Goal: Task Accomplishment & Management: Use online tool/utility

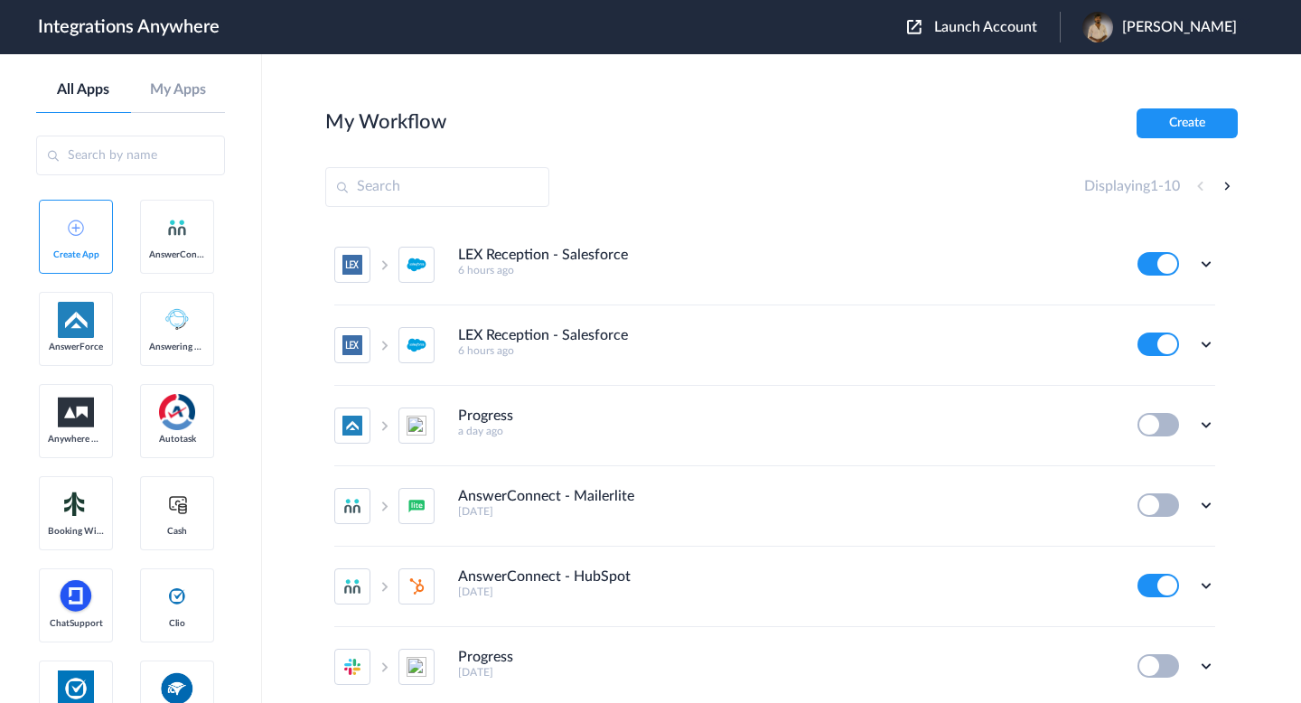
click at [968, 29] on span "Launch Account" at bounding box center [985, 27] width 103 height 14
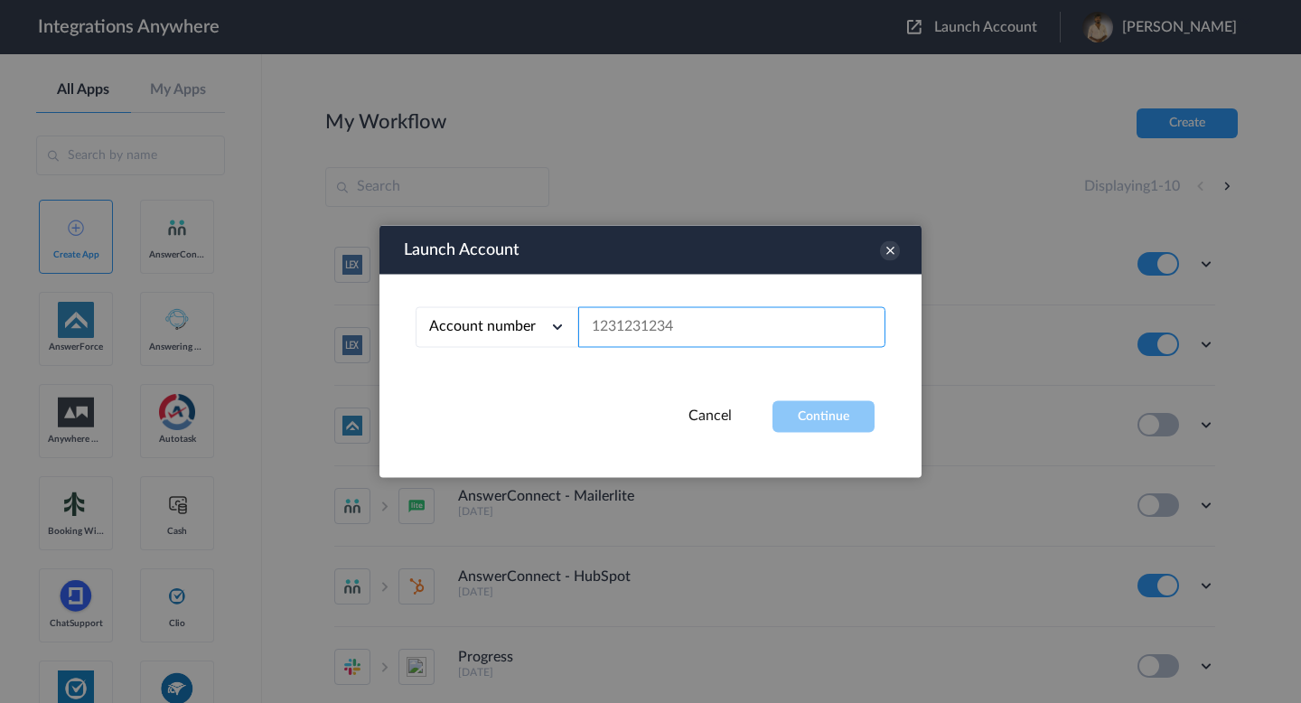
click at [729, 324] on input "text" at bounding box center [731, 327] width 307 height 41
paste input "8284191128"
type input "8284191128"
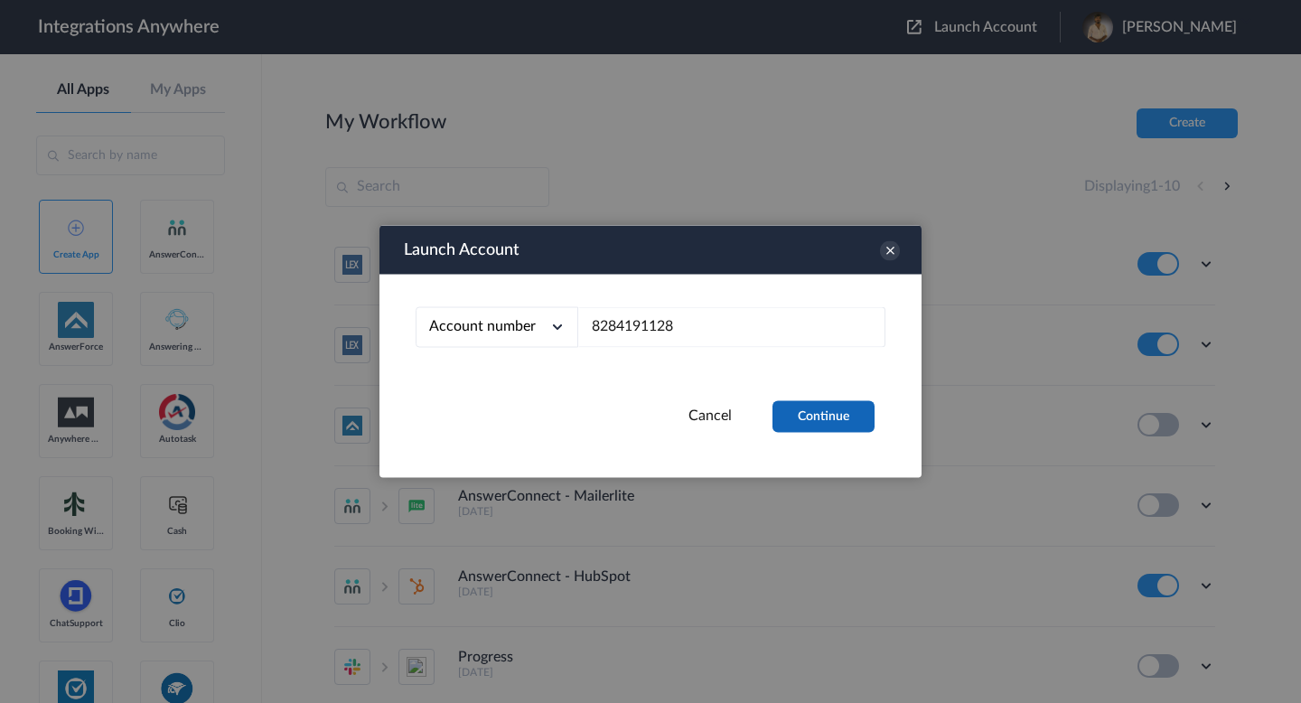
click at [795, 418] on button "Continue" at bounding box center [824, 417] width 102 height 32
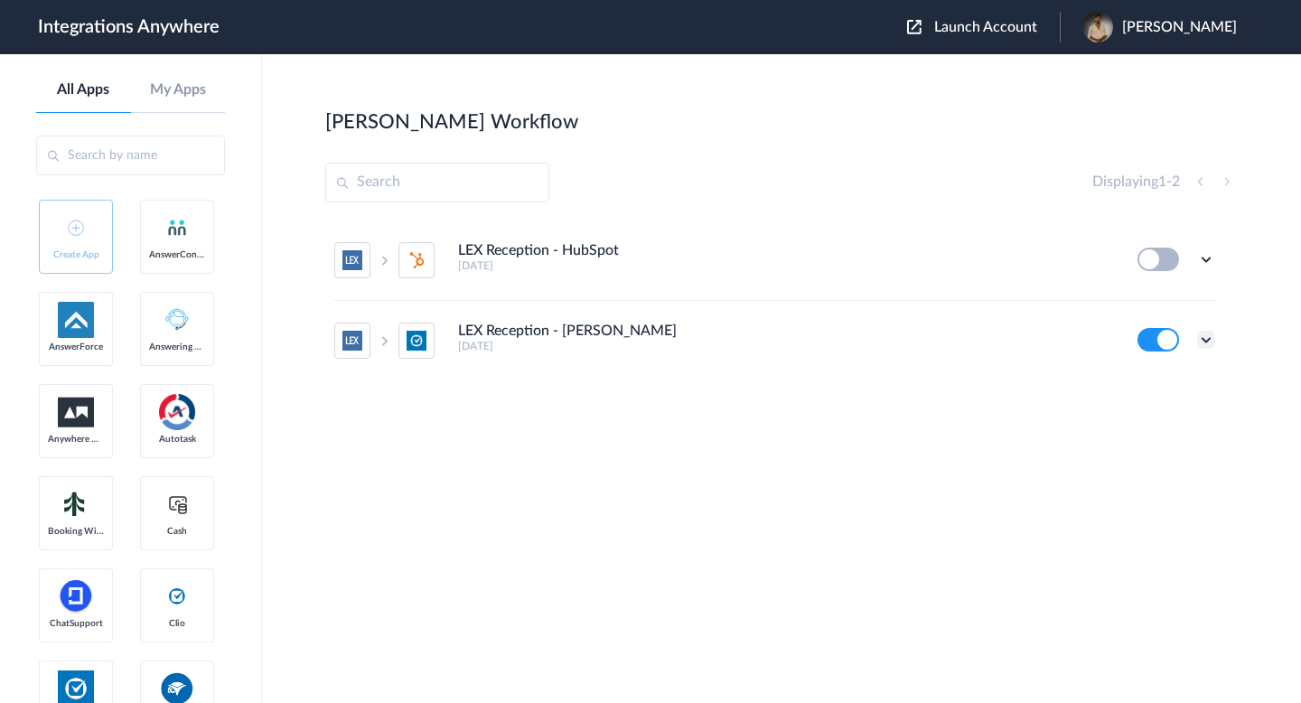
click at [1205, 336] on icon at bounding box center [1206, 340] width 18 height 18
click at [1158, 419] on link "Task history" at bounding box center [1155, 415] width 87 height 13
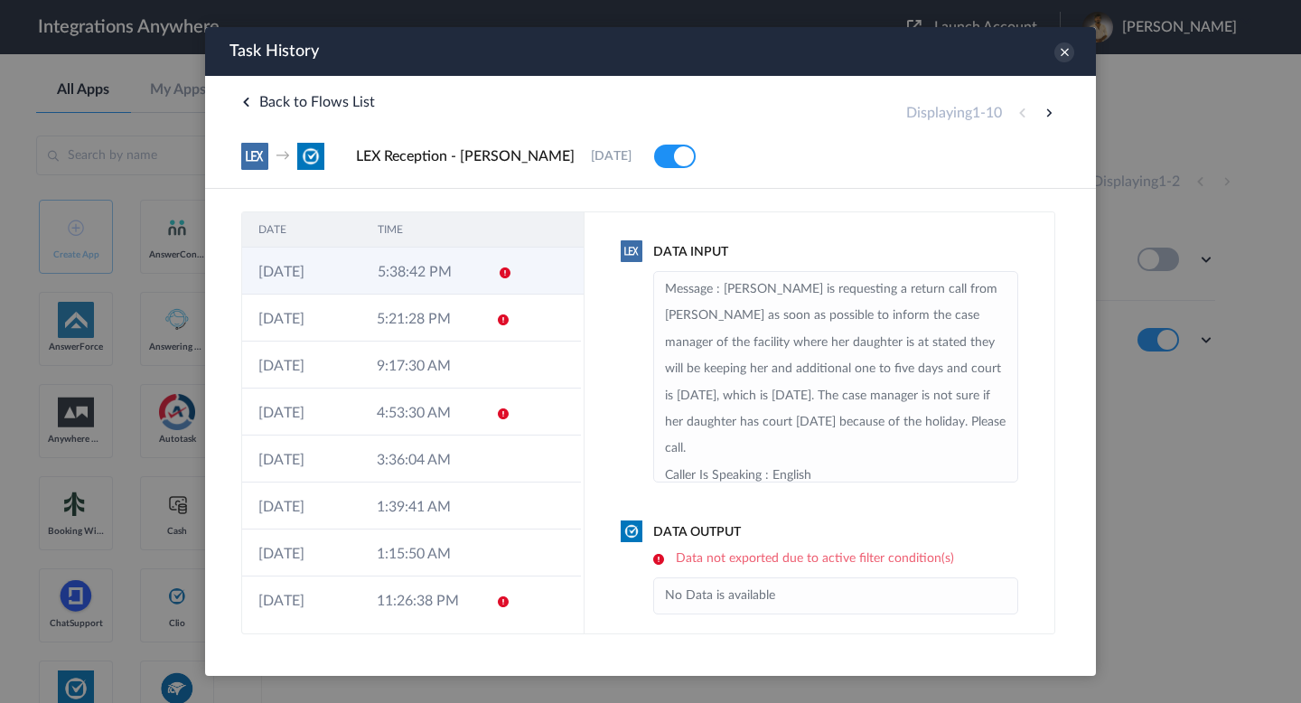
click at [444, 275] on td "5:38:42 PM" at bounding box center [421, 271] width 119 height 47
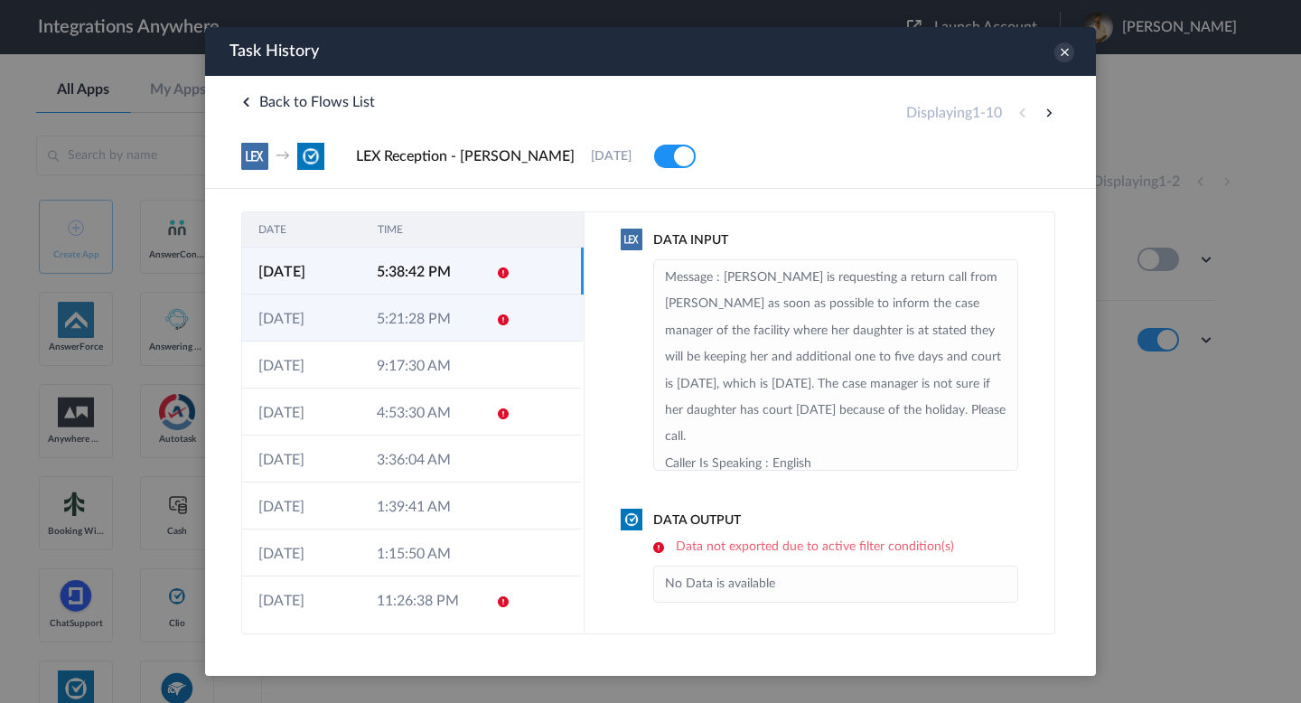
click at [456, 317] on td "5:21:28 PM" at bounding box center [420, 318] width 118 height 47
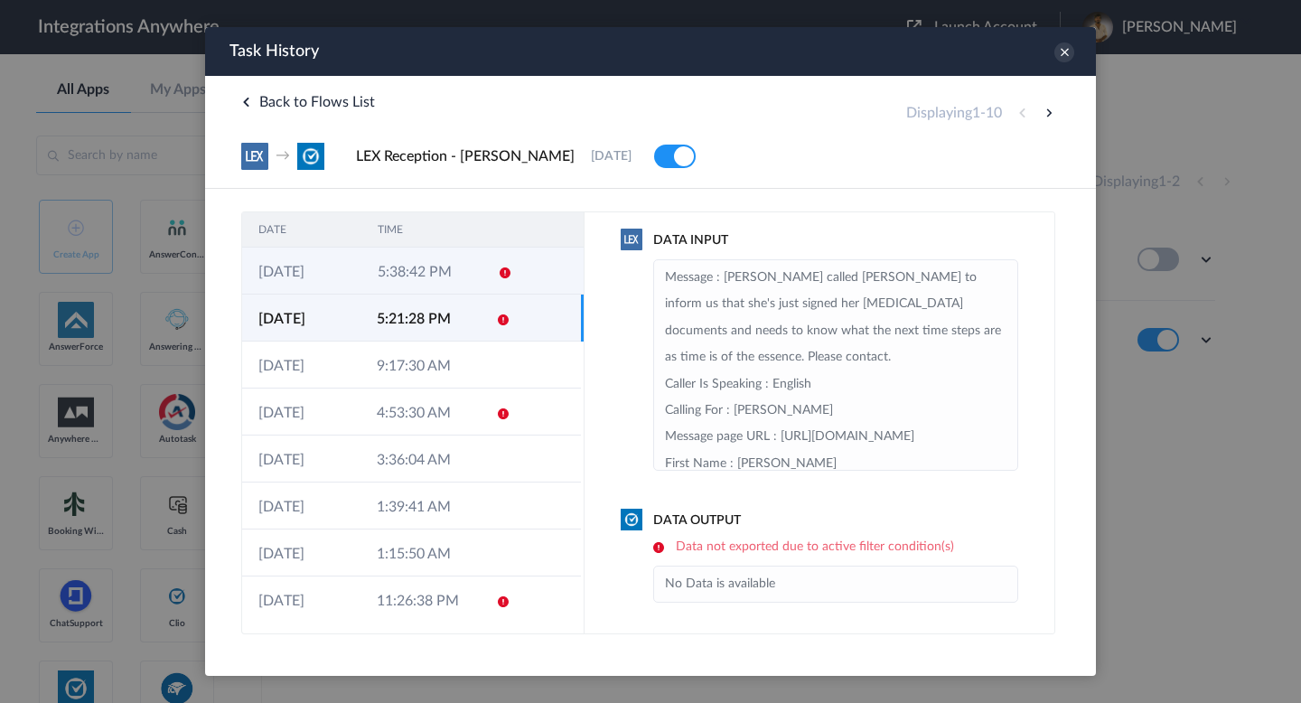
click at [437, 273] on td "5:38:42 PM" at bounding box center [421, 271] width 119 height 47
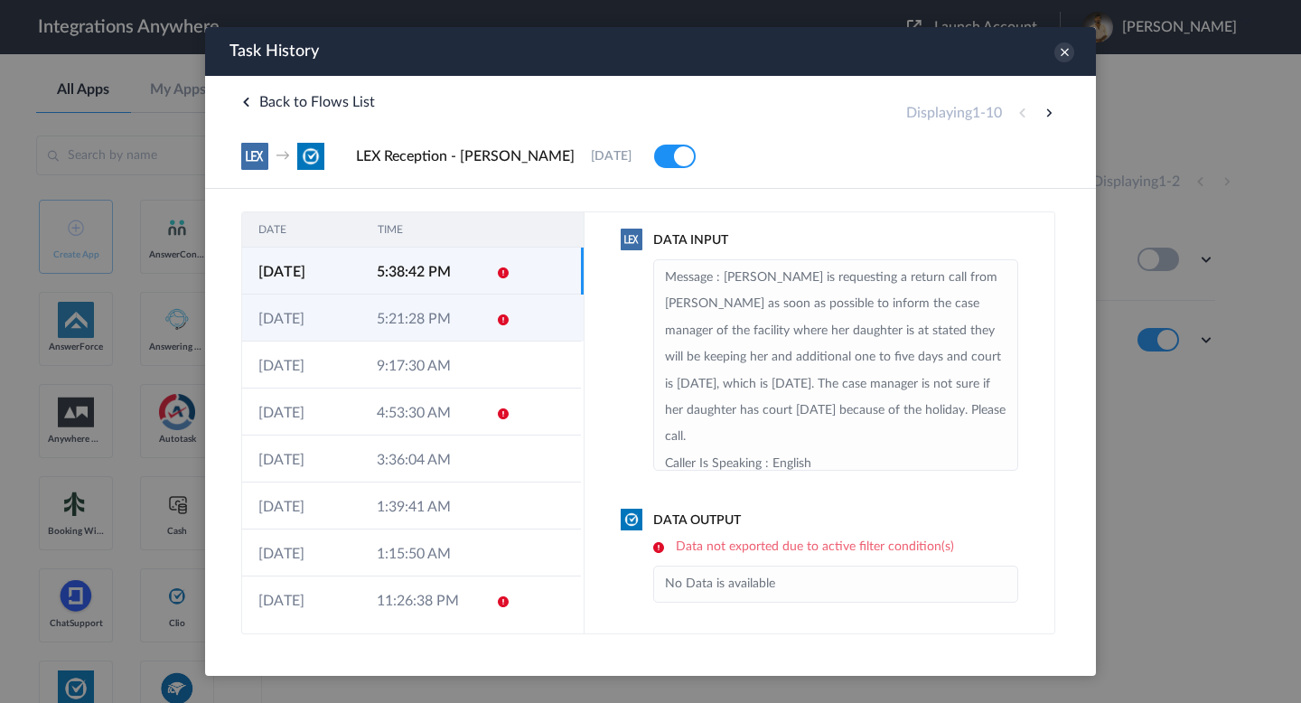
click at [457, 331] on td "5:21:28 PM" at bounding box center [420, 318] width 118 height 47
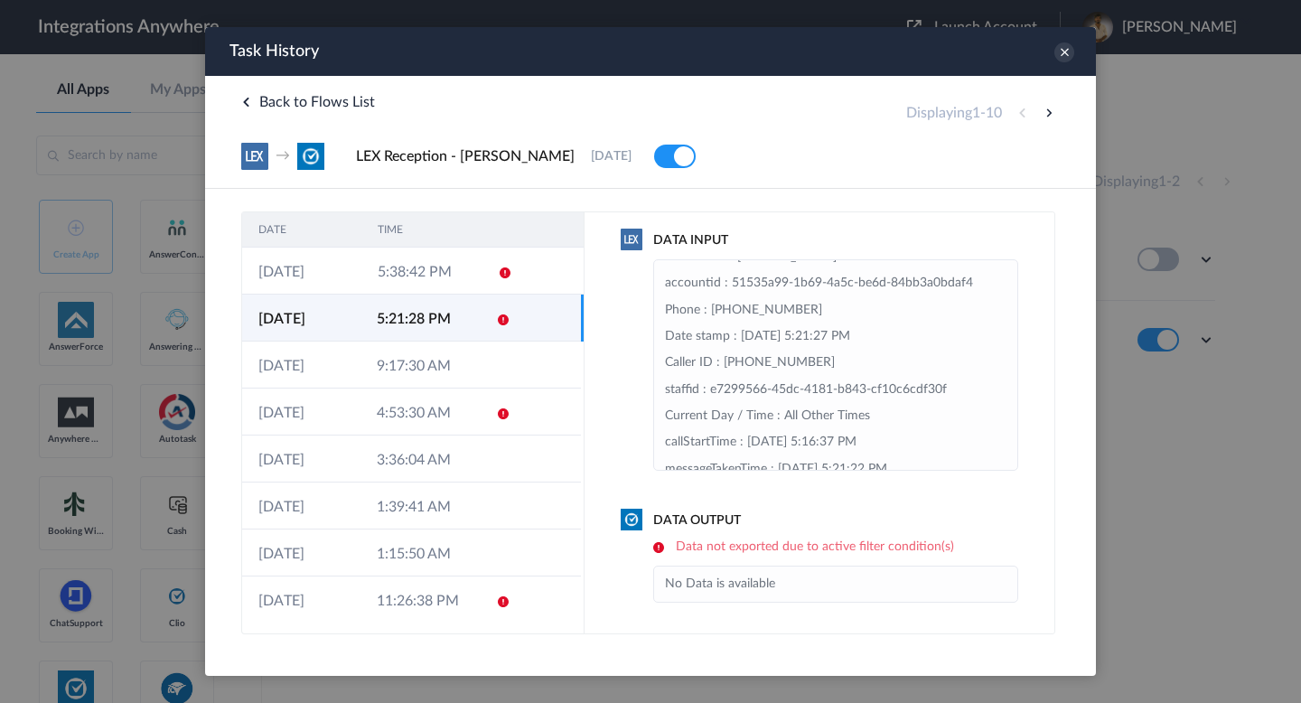
scroll to position [464, 0]
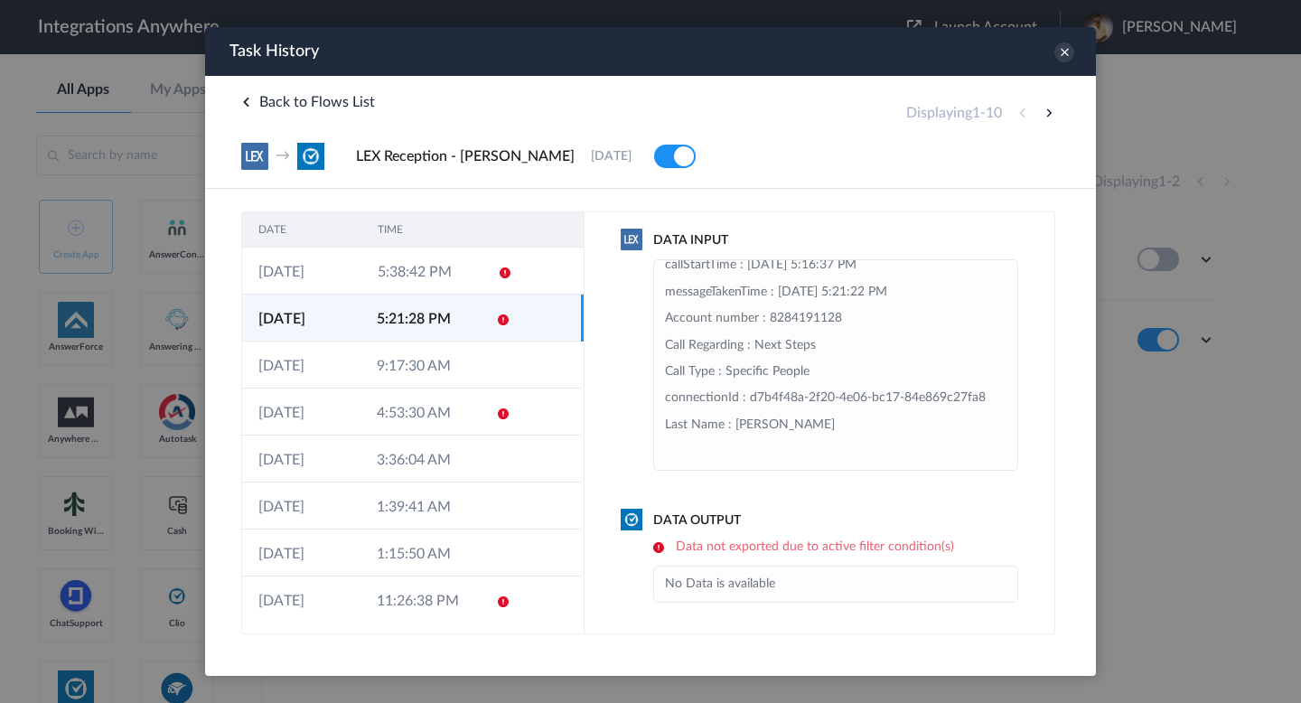
click at [421, 317] on td "5:21:28 PM" at bounding box center [420, 318] width 118 height 47
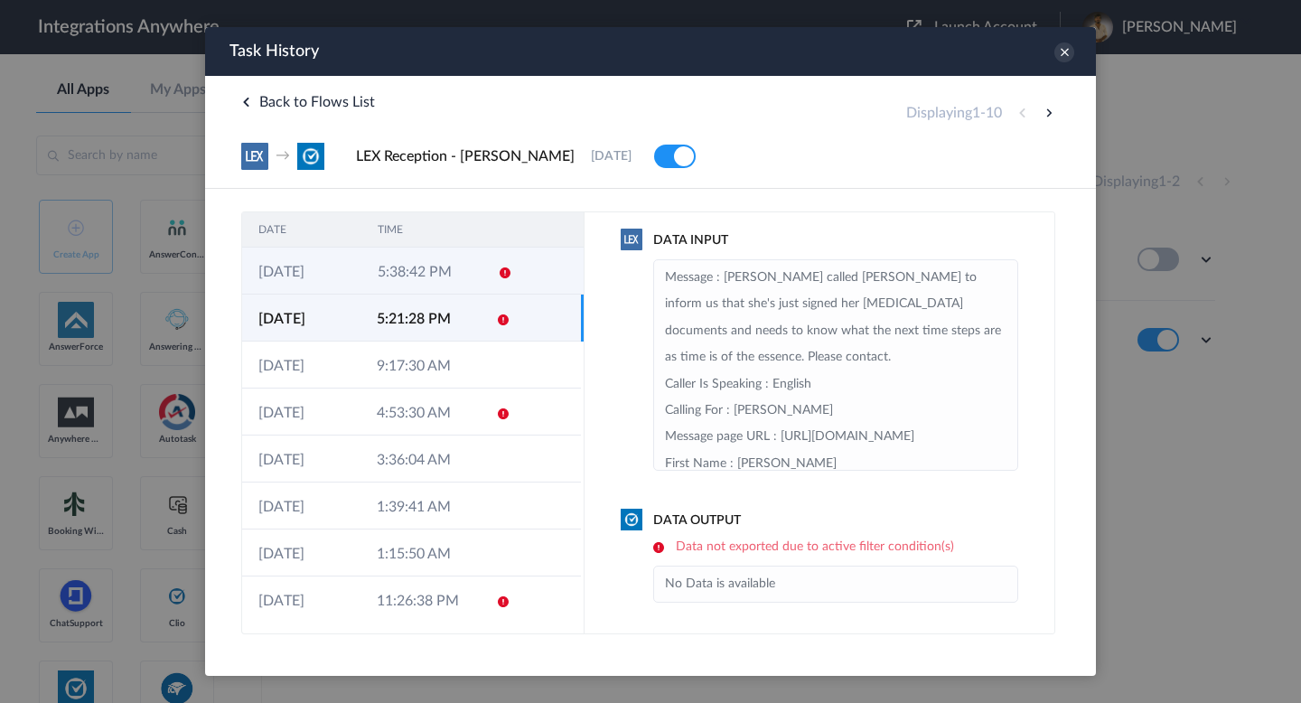
click at [399, 271] on td "5:38:42 PM" at bounding box center [421, 271] width 119 height 47
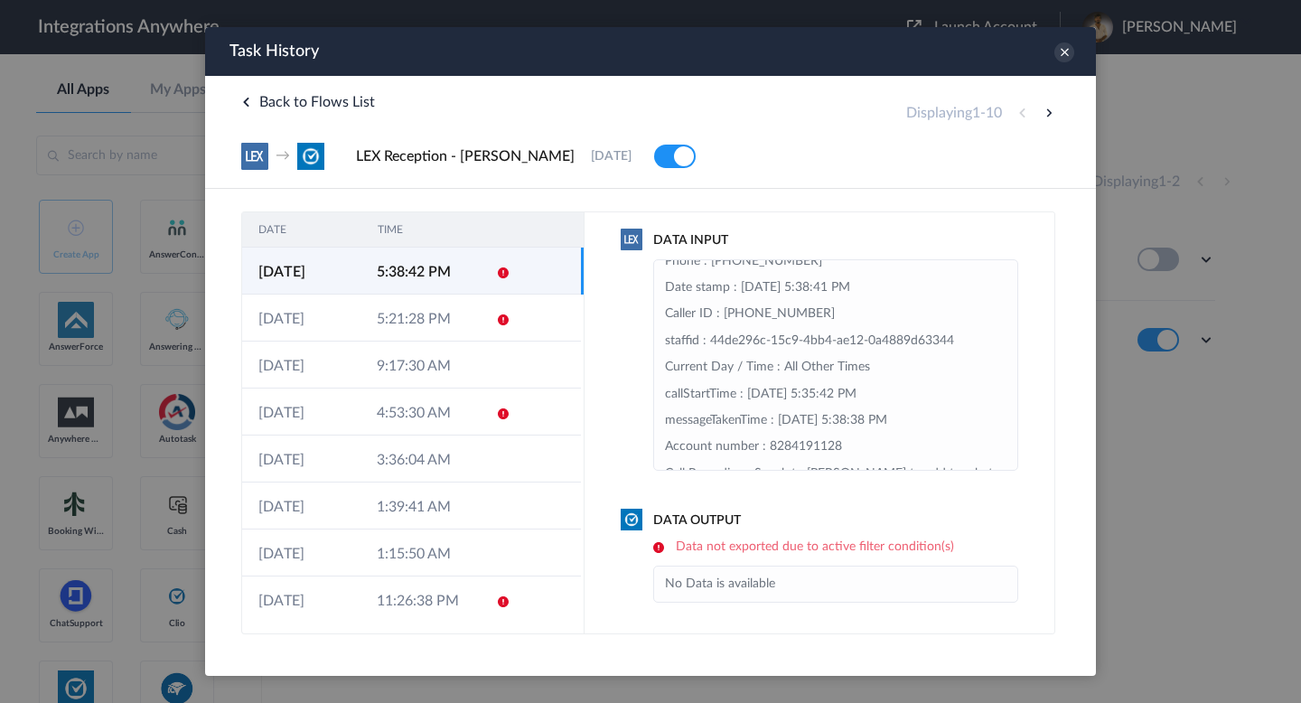
scroll to position [517, 0]
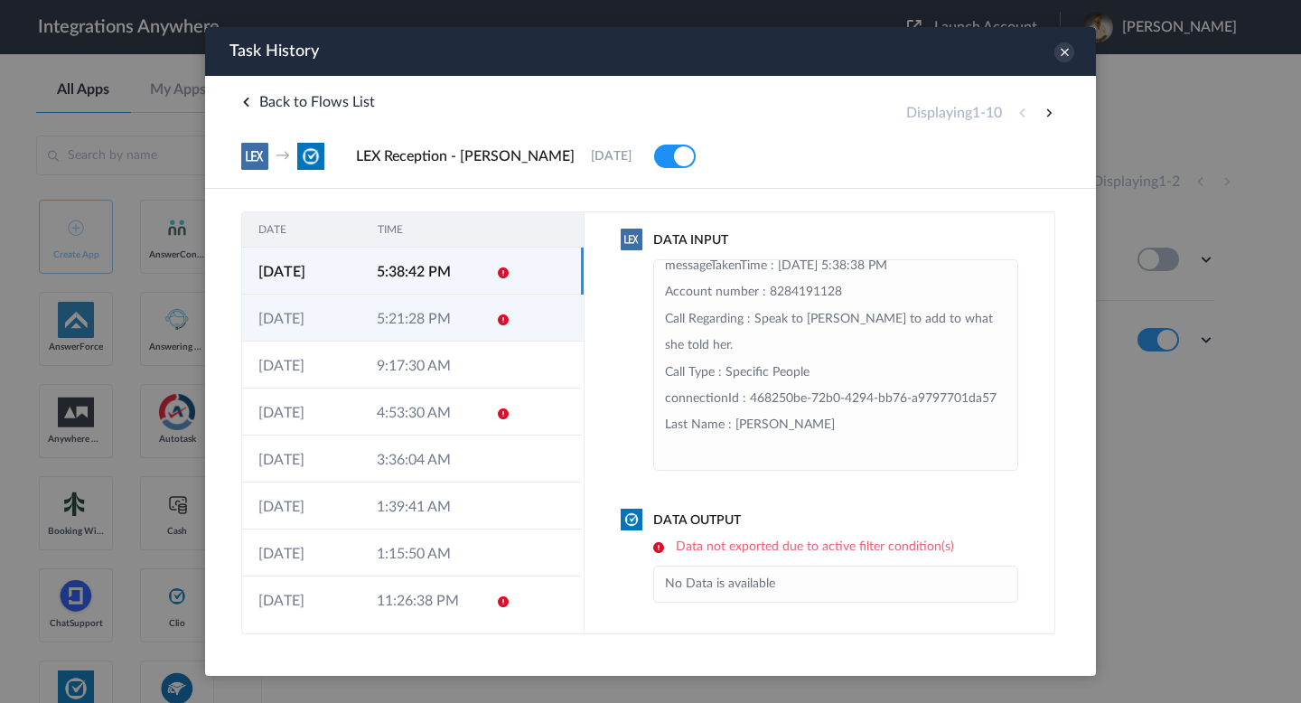
click at [410, 318] on td "5:21:28 PM" at bounding box center [420, 318] width 118 height 47
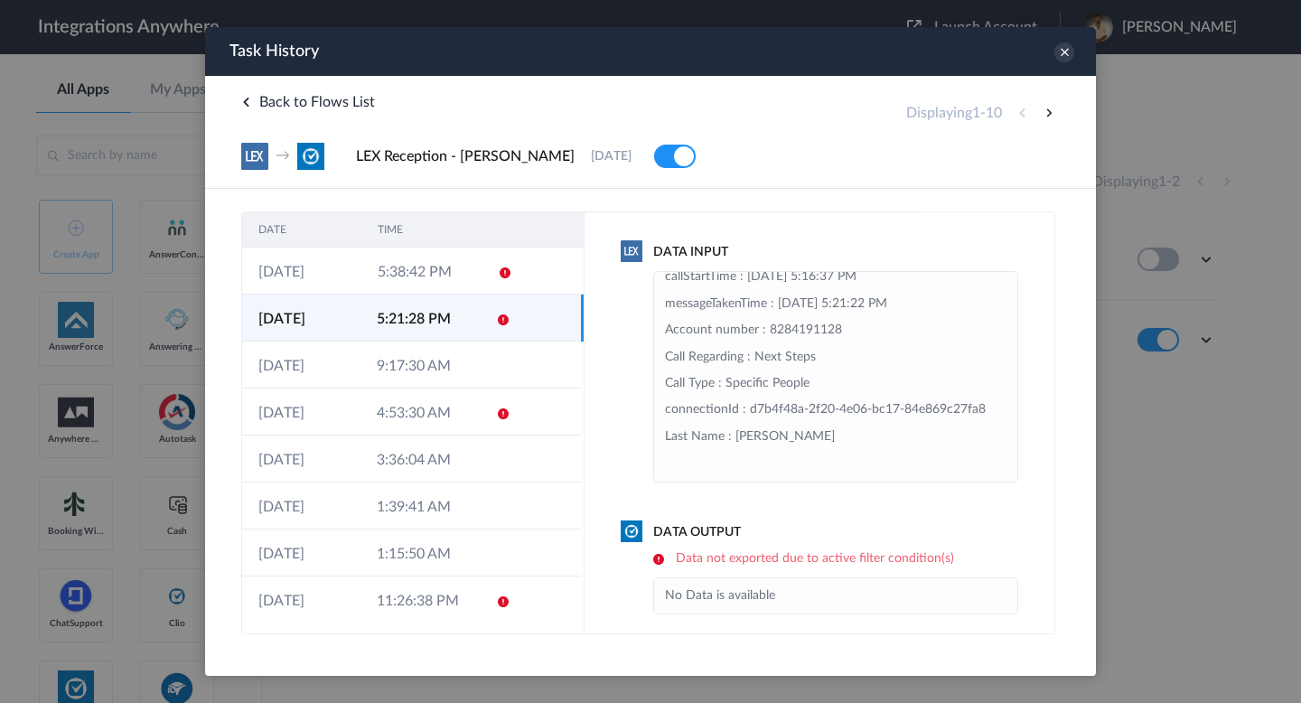
scroll to position [464, 0]
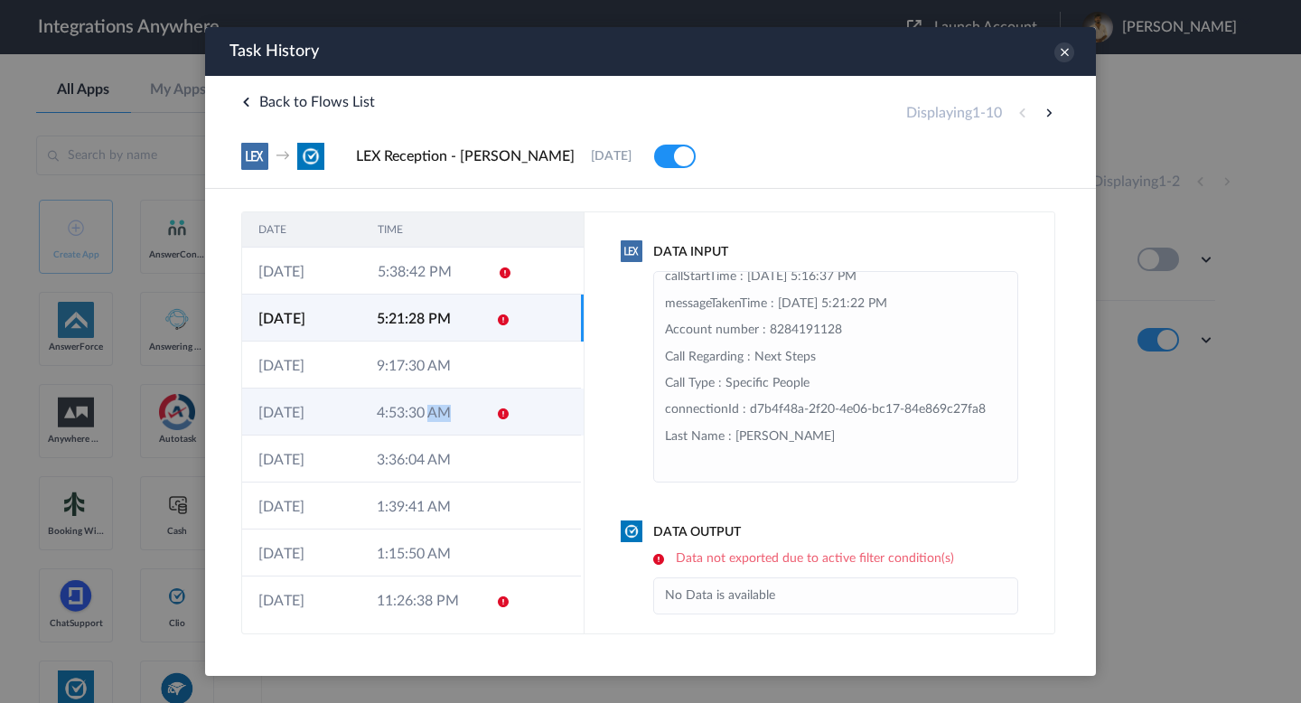
click at [428, 423] on td "4:53:30 AM" at bounding box center [420, 412] width 118 height 47
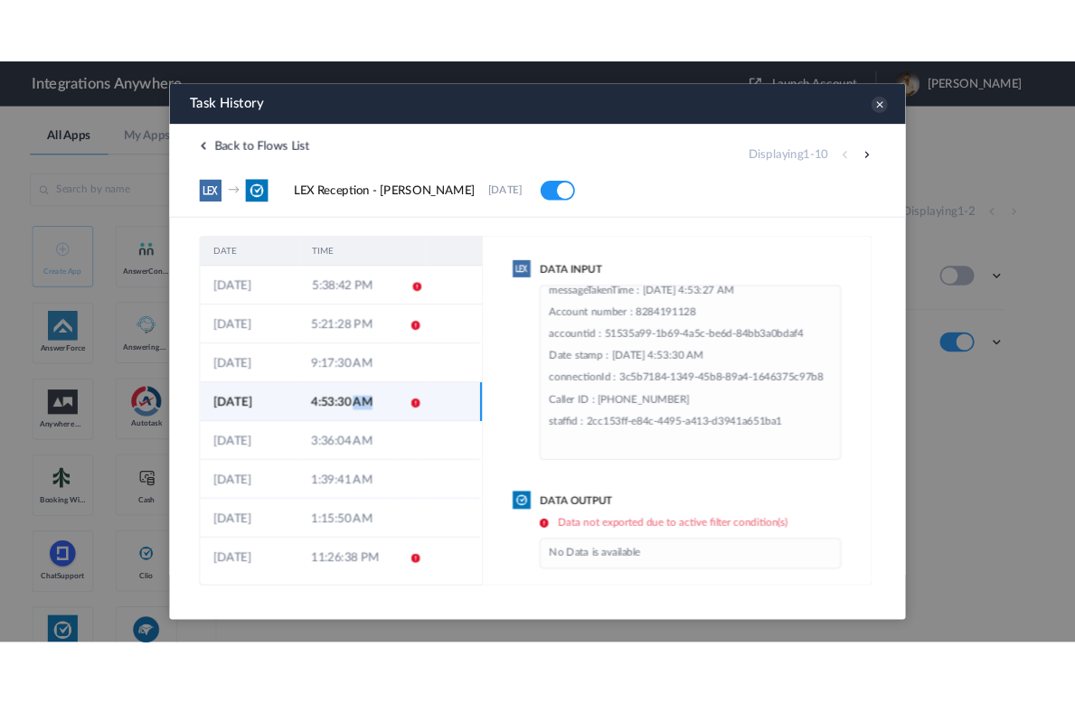
scroll to position [145, 0]
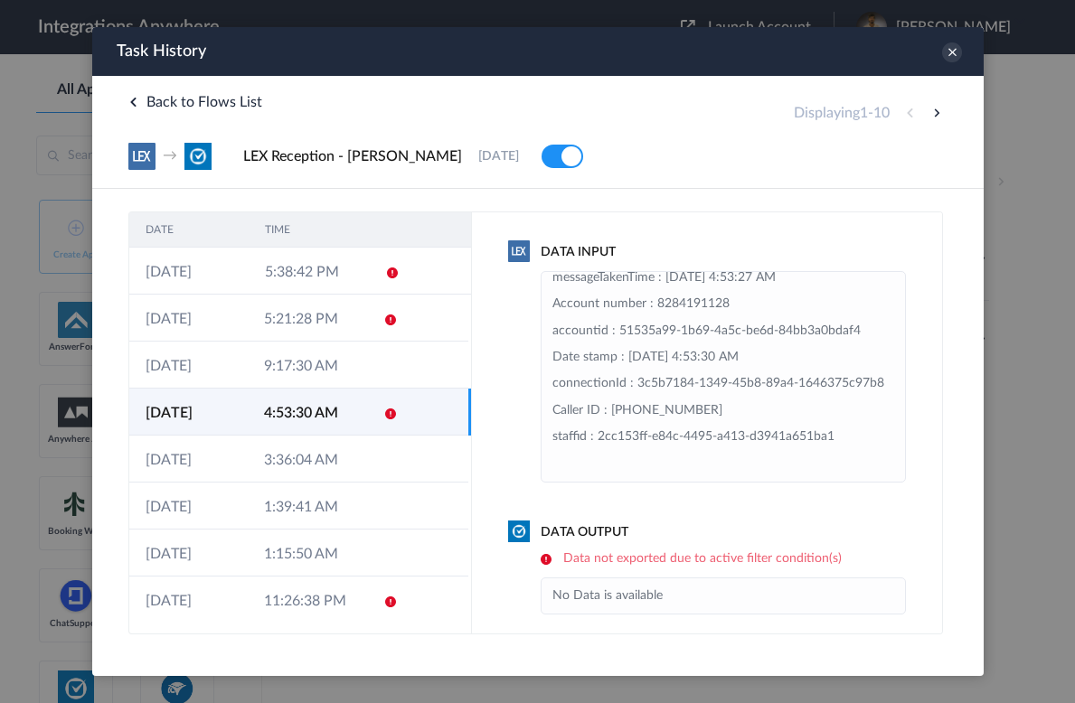
click at [949, 62] on div "Task History" at bounding box center [536, 51] width 891 height 49
click at [948, 51] on icon at bounding box center [951, 52] width 20 height 20
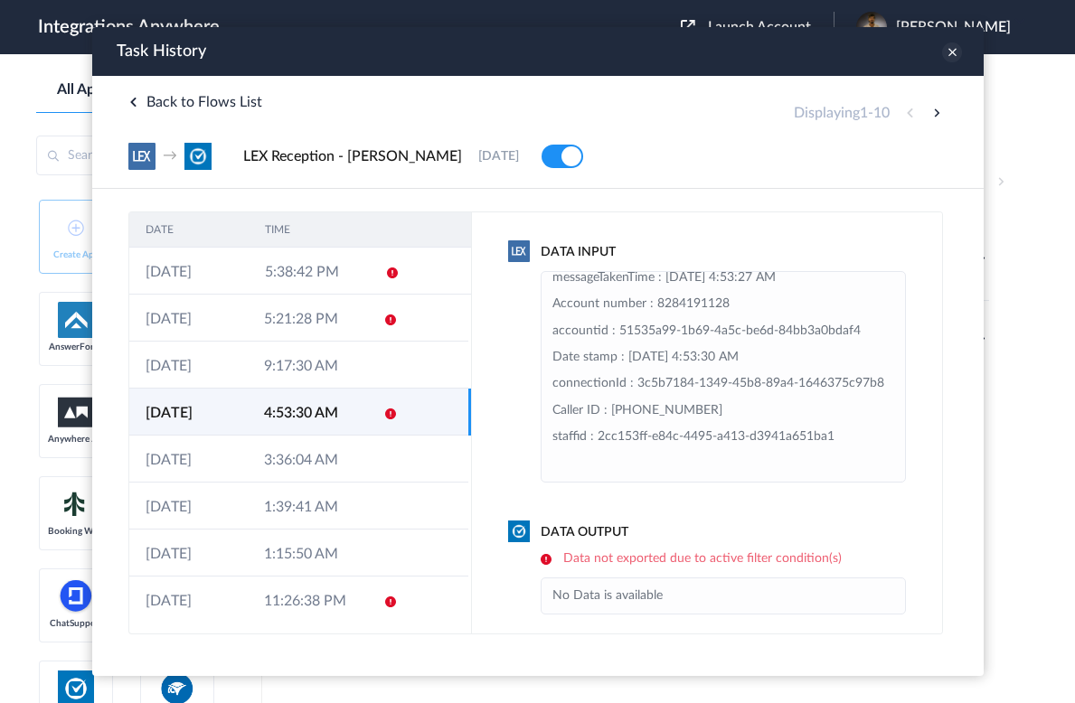
click at [945, 45] on icon at bounding box center [951, 52] width 20 height 20
click at [948, 55] on icon at bounding box center [951, 52] width 20 height 20
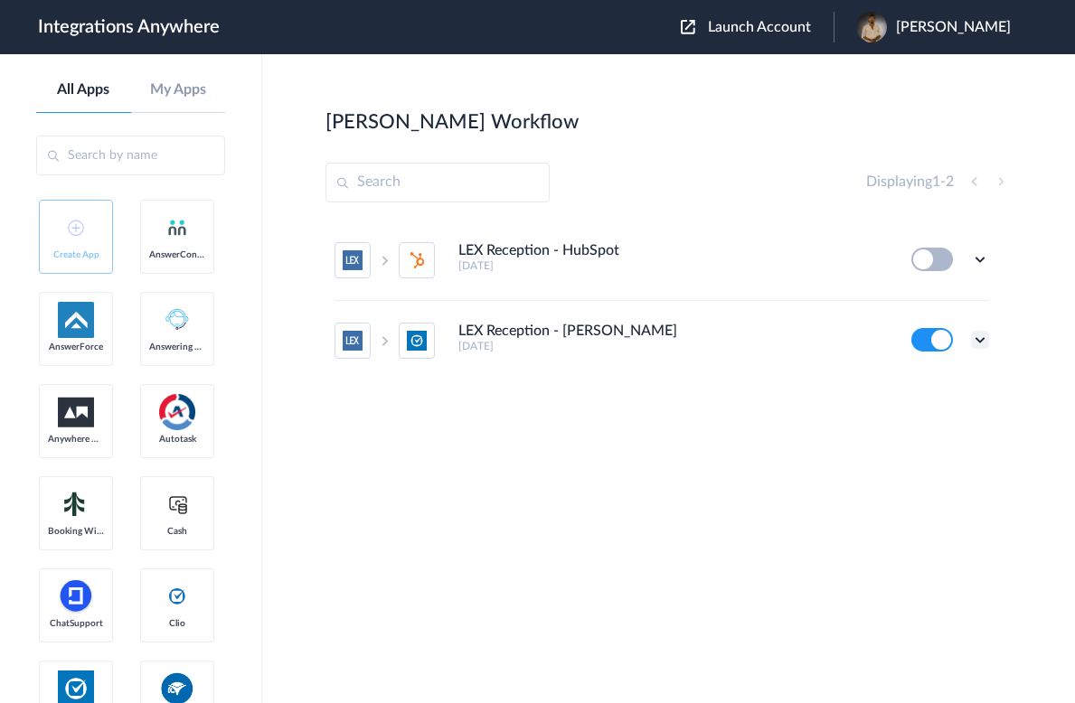
click at [981, 346] on icon at bounding box center [980, 340] width 18 height 18
click at [892, 379] on icon at bounding box center [891, 383] width 13 height 14
click at [979, 336] on icon at bounding box center [980, 340] width 18 height 18
click at [942, 409] on link "Task history" at bounding box center [928, 415] width 87 height 13
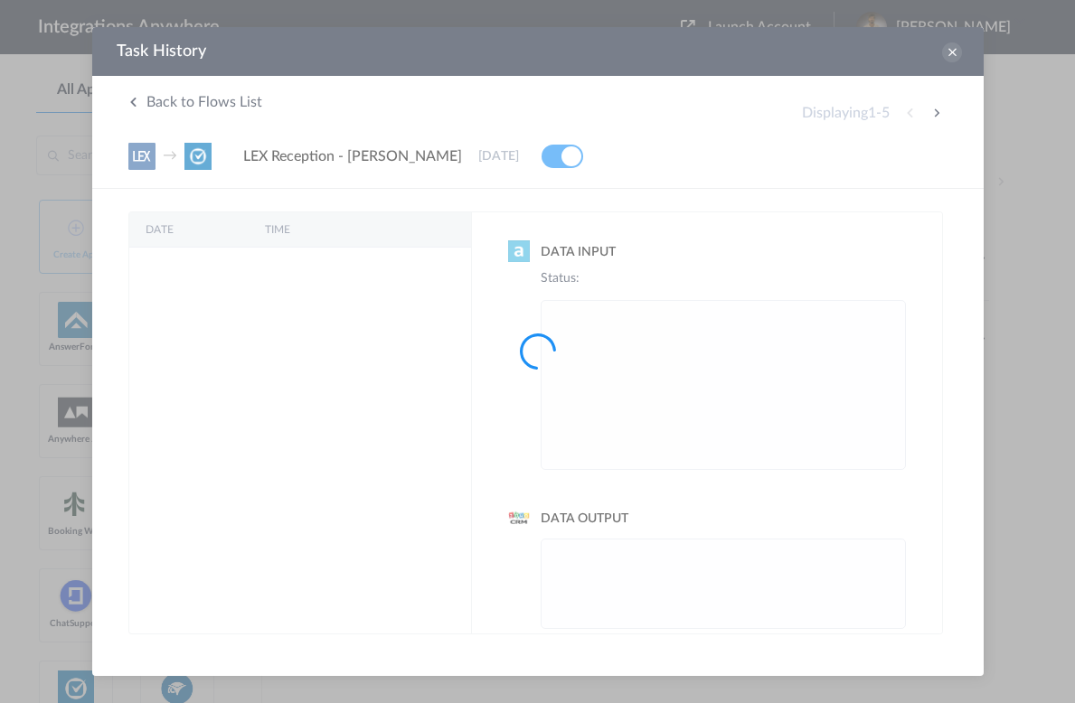
scroll to position [0, 0]
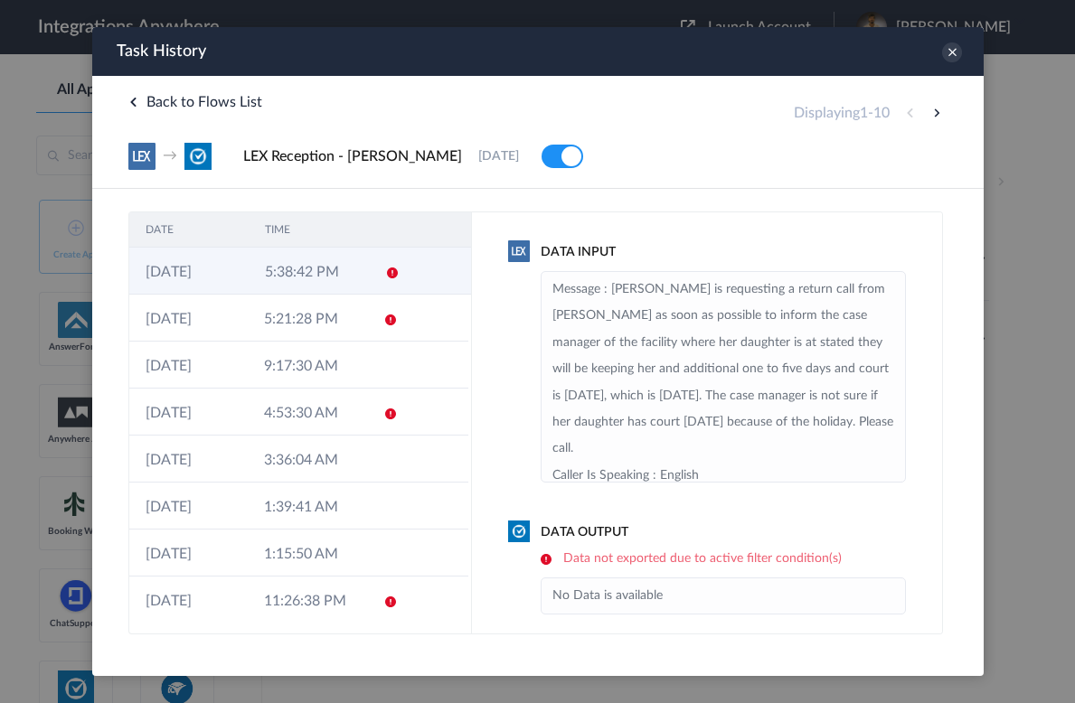
click at [305, 288] on td "5:38:42 PM" at bounding box center [307, 271] width 119 height 47
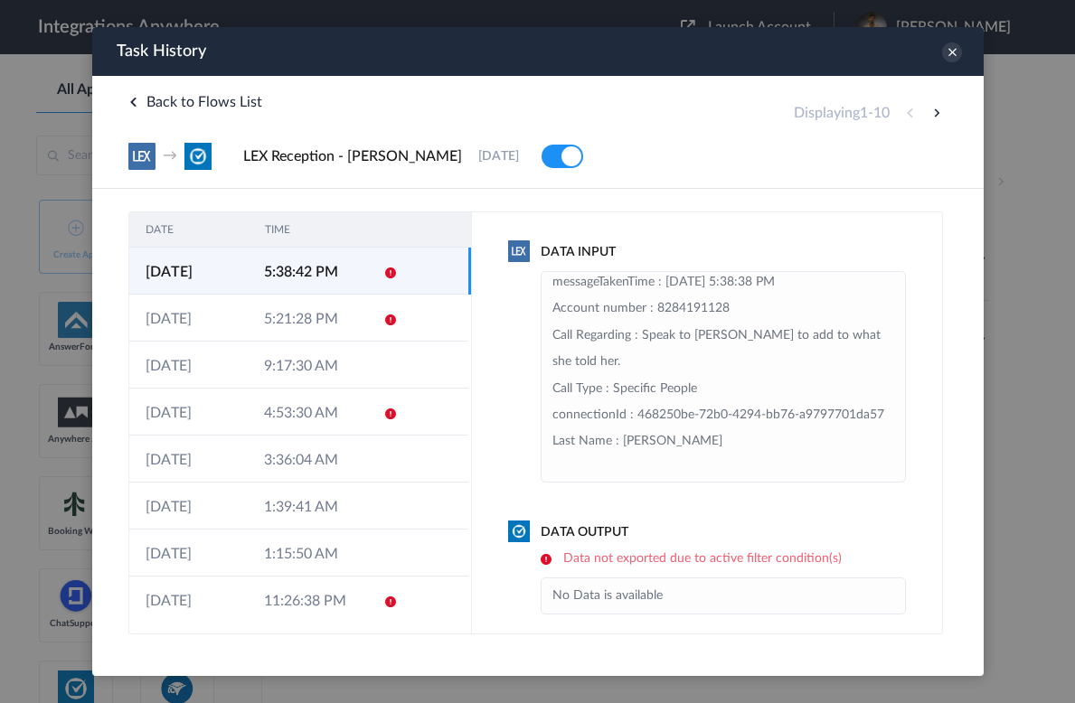
scroll to position [492, 0]
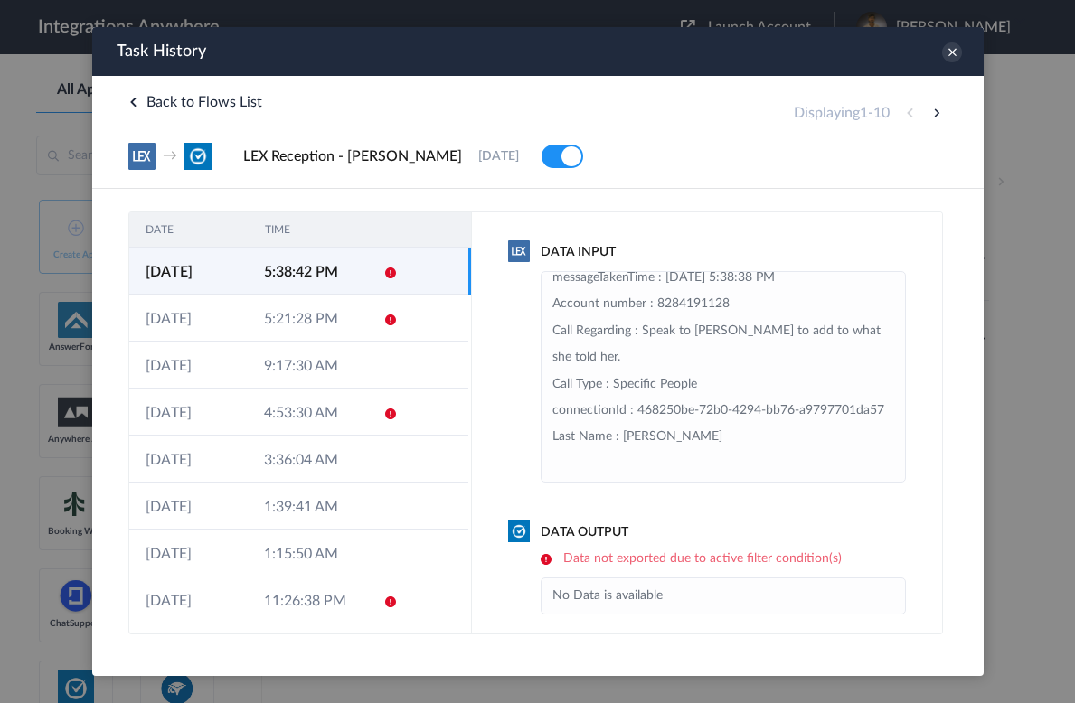
drag, startPoint x: 611, startPoint y: 411, endPoint x: 737, endPoint y: 409, distance: 126.5
click at [739, 411] on li "Message : Caller is requesting a return call from Bailey as soon as possible to…" at bounding box center [722, 132] width 342 height 690
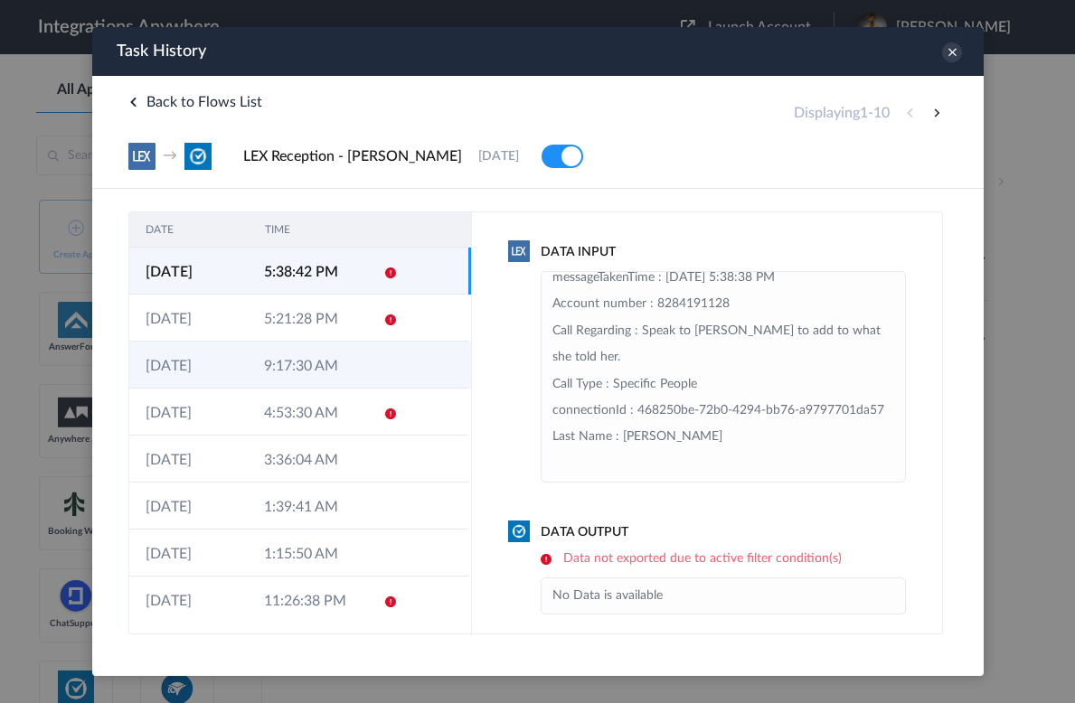
click at [374, 344] on td at bounding box center [383, 365] width 34 height 47
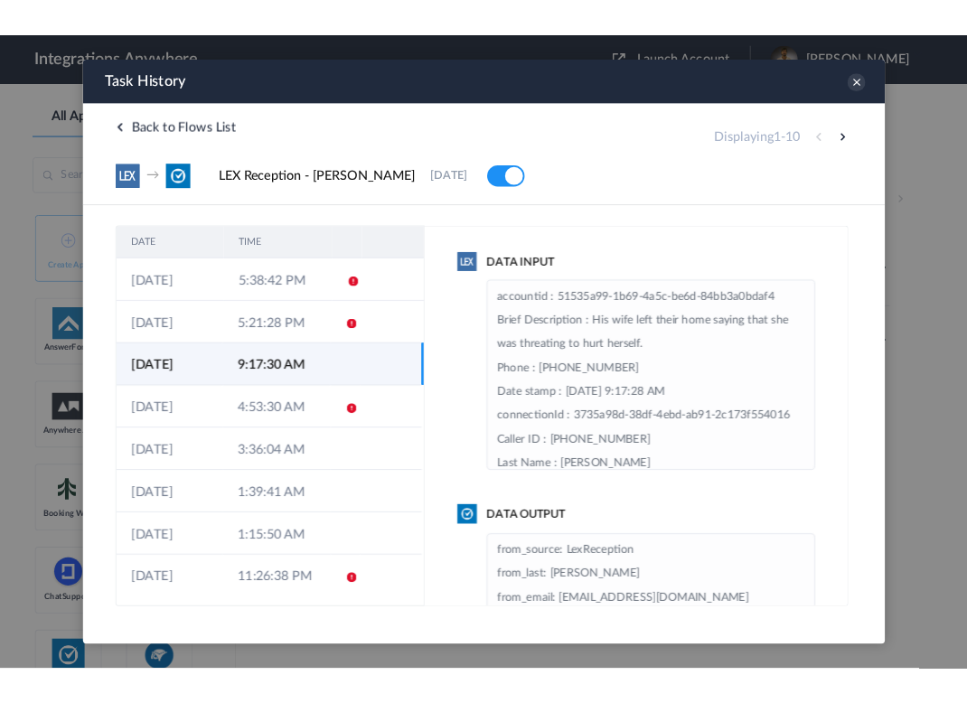
scroll to position [235, 0]
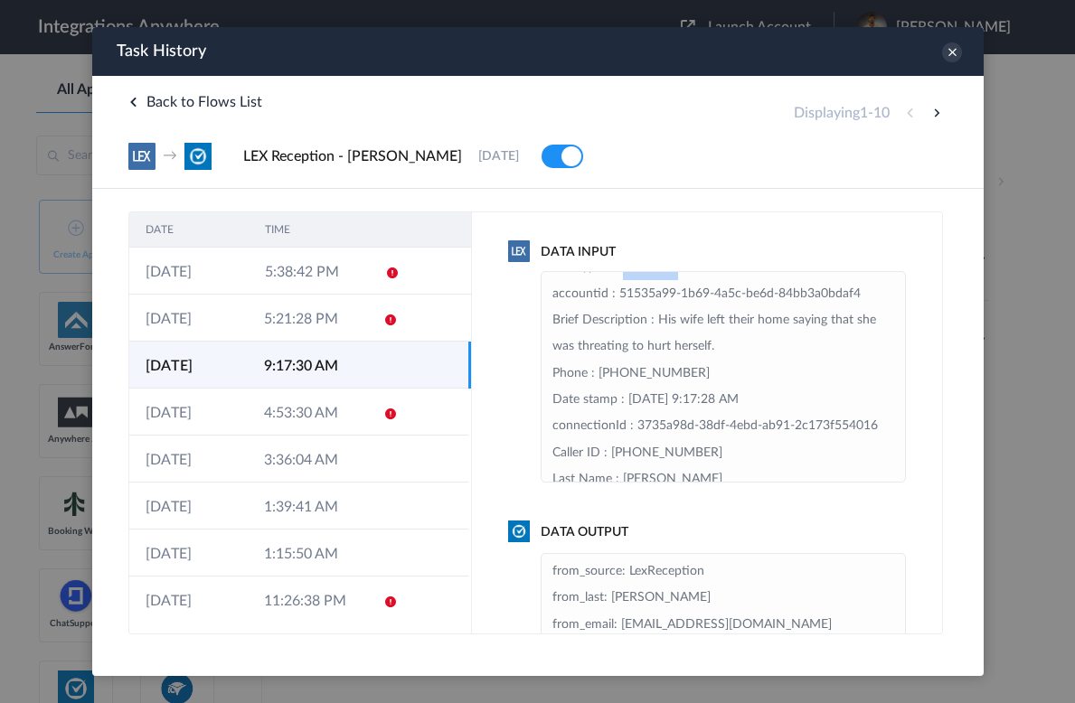
drag, startPoint x: 609, startPoint y: 349, endPoint x: 673, endPoint y: 353, distance: 64.3
click at [673, 353] on li "Email : barretiarossi@gmail.com Case Type : Civil Message page URL : https://my…" at bounding box center [722, 294] width 342 height 504
copy li "New Client"
click at [647, 352] on li "Email : barretiarossi@gmail.com Case Type : Civil Message page URL : https://my…" at bounding box center [722, 294] width 342 height 504
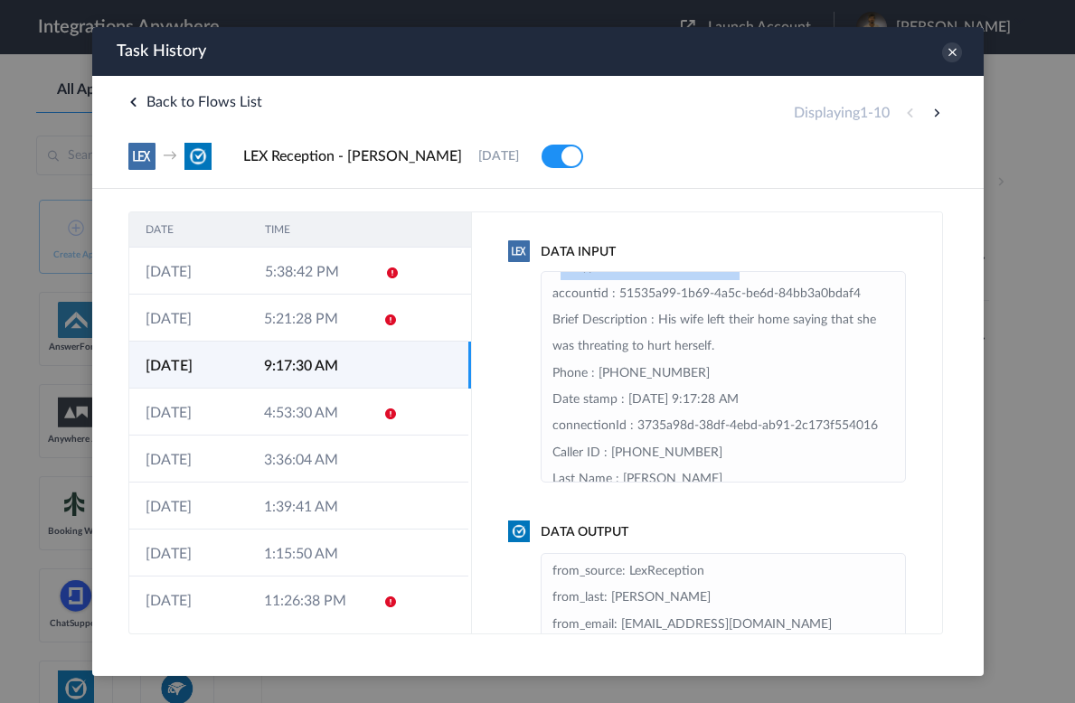
click at [648, 352] on li "Email : barretiarossi@gmail.com Case Type : Civil Message page URL : https://my…" at bounding box center [722, 294] width 342 height 504
click at [671, 352] on li "Email : barretiarossi@gmail.com Case Type : Civil Message page URL : https://my…" at bounding box center [722, 294] width 342 height 504
drag, startPoint x: 674, startPoint y: 348, endPoint x: 610, endPoint y: 347, distance: 64.2
click at [610, 347] on li "Email : barretiarossi@gmail.com Case Type : Civil Message page URL : https://my…" at bounding box center [722, 294] width 342 height 504
copy li "New Client"
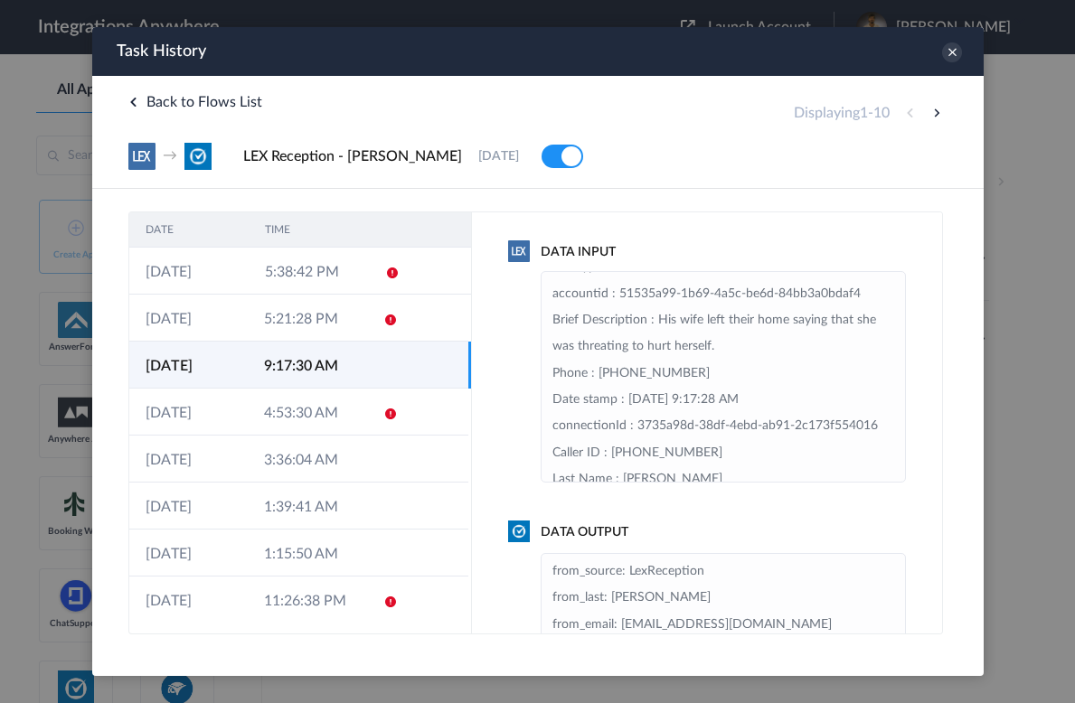
click at [959, 59] on div "Task History" at bounding box center [536, 51] width 891 height 49
click at [956, 58] on icon at bounding box center [951, 52] width 20 height 20
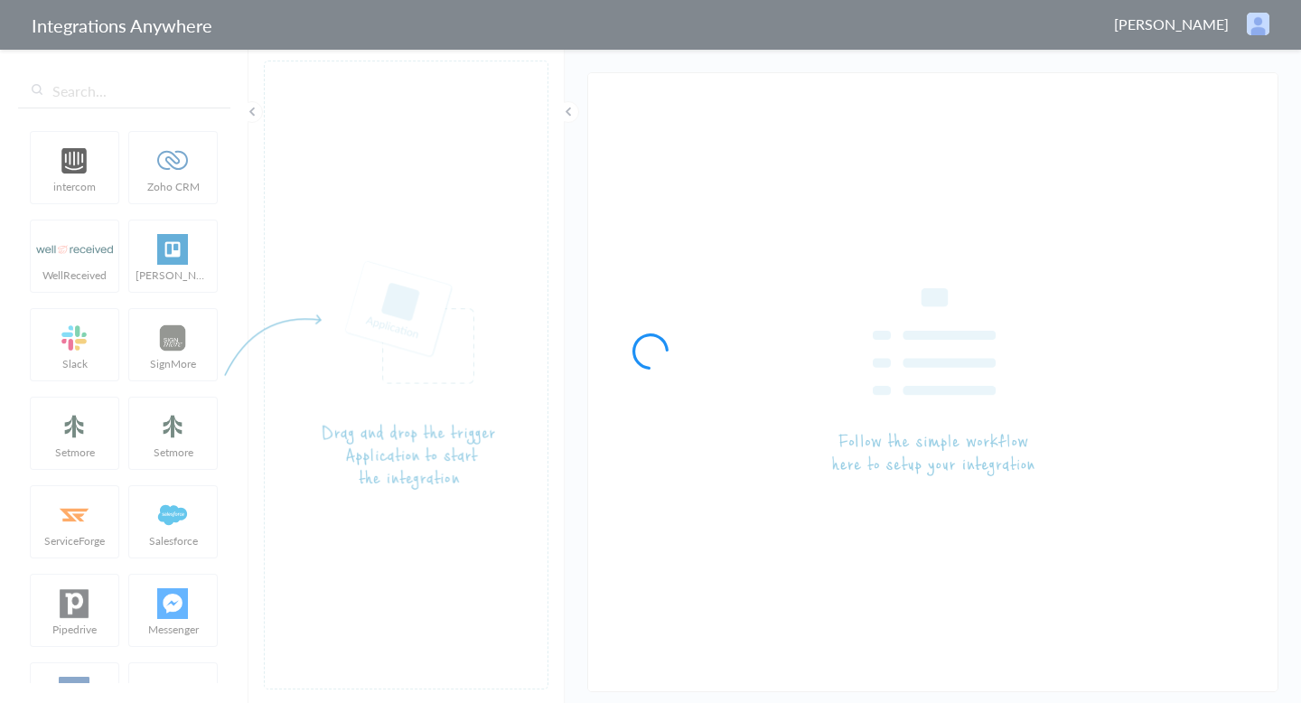
type input "LEX Reception - [PERSON_NAME]"
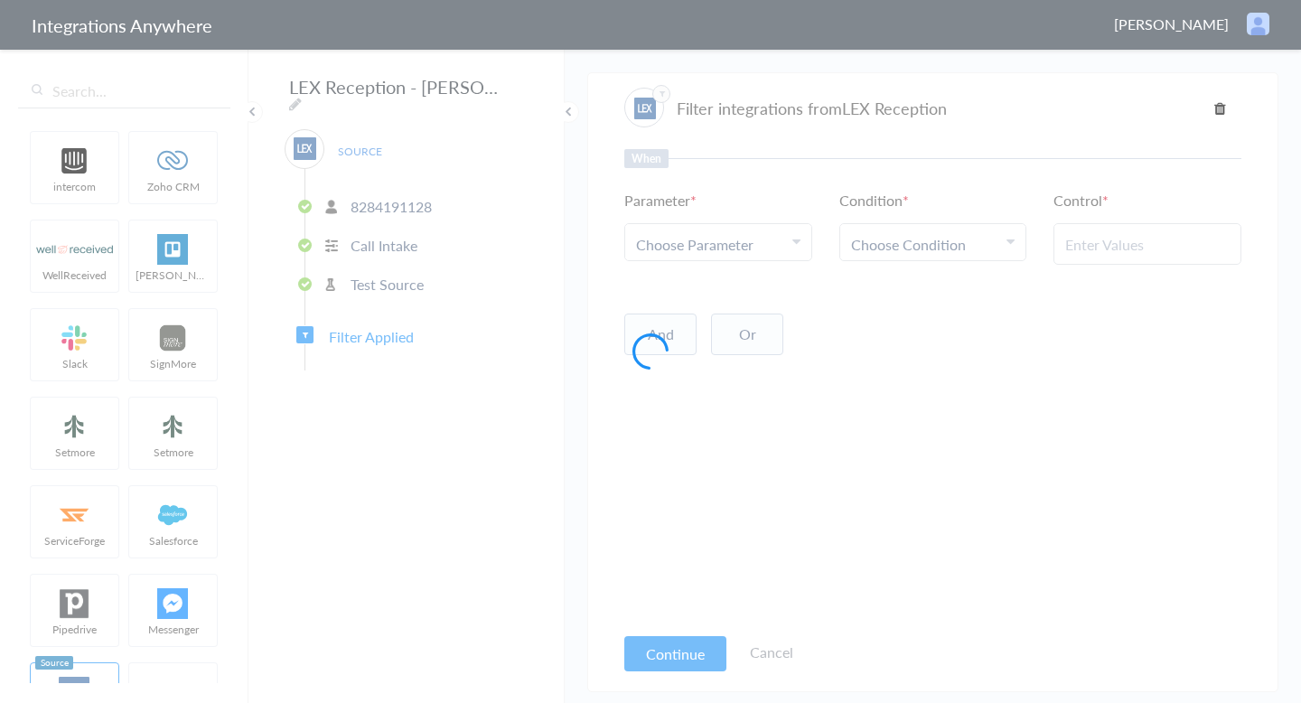
type input "New Client"
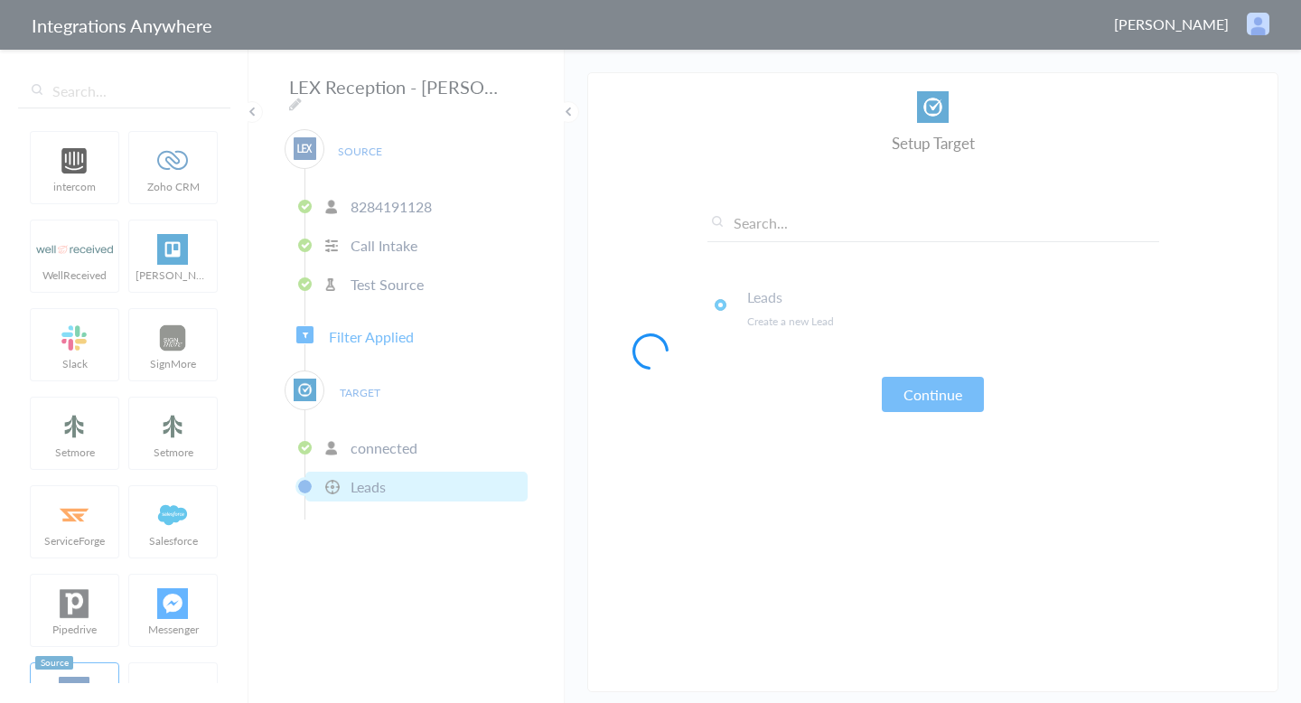
click at [371, 331] on div at bounding box center [650, 351] width 1301 height 703
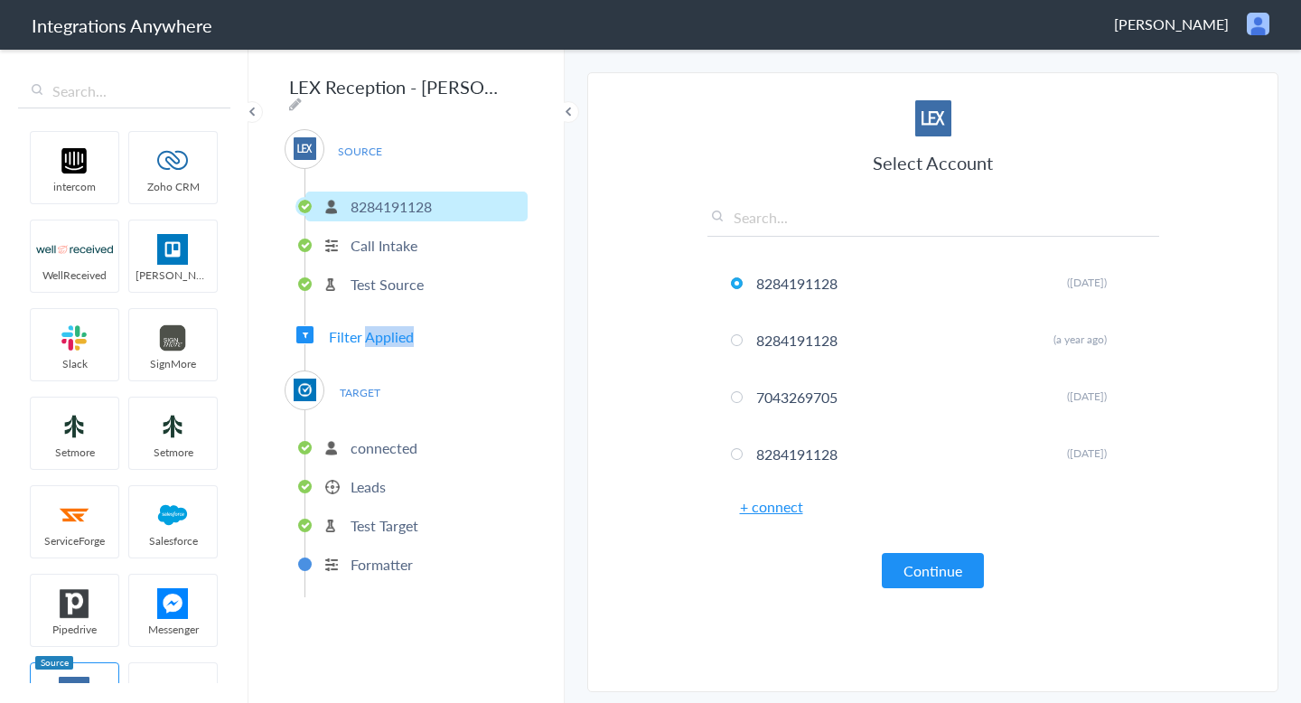
click at [371, 332] on span "Filter Applied" at bounding box center [371, 336] width 85 height 21
